Goal: Navigation & Orientation: Find specific page/section

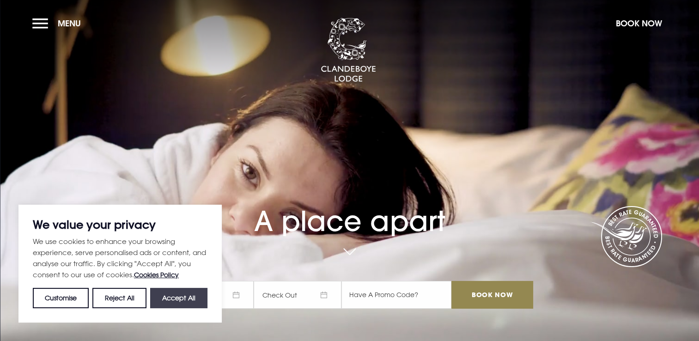
click at [164, 302] on button "Accept All" at bounding box center [178, 298] width 57 height 20
checkbox input "true"
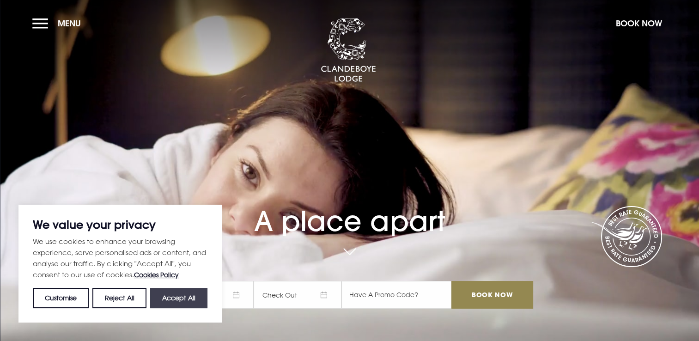
checkbox input "true"
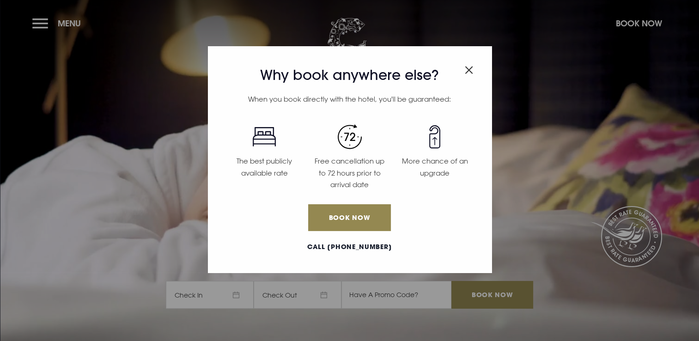
click at [466, 67] on img "Close modal" at bounding box center [469, 70] width 8 height 8
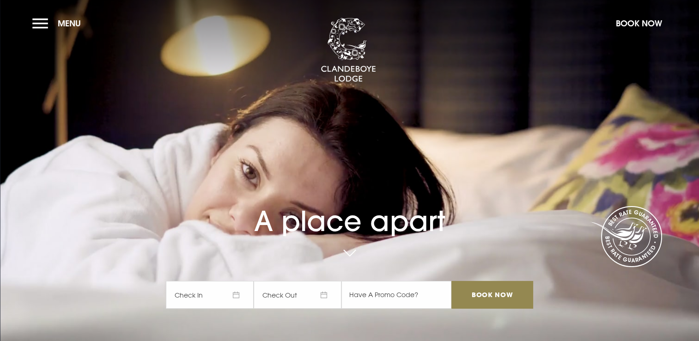
click at [354, 249] on link at bounding box center [349, 253] width 21 height 20
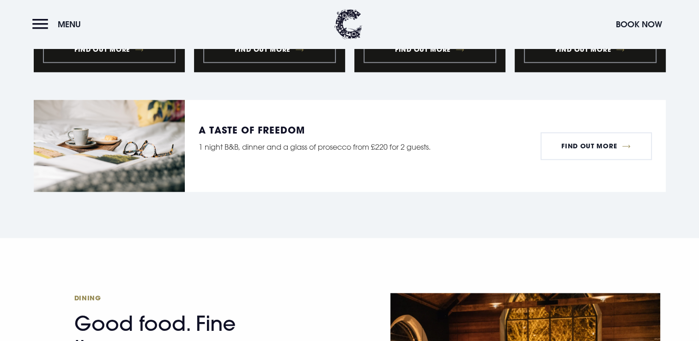
scroll to position [1162, 0]
